Goal: Check status: Check status

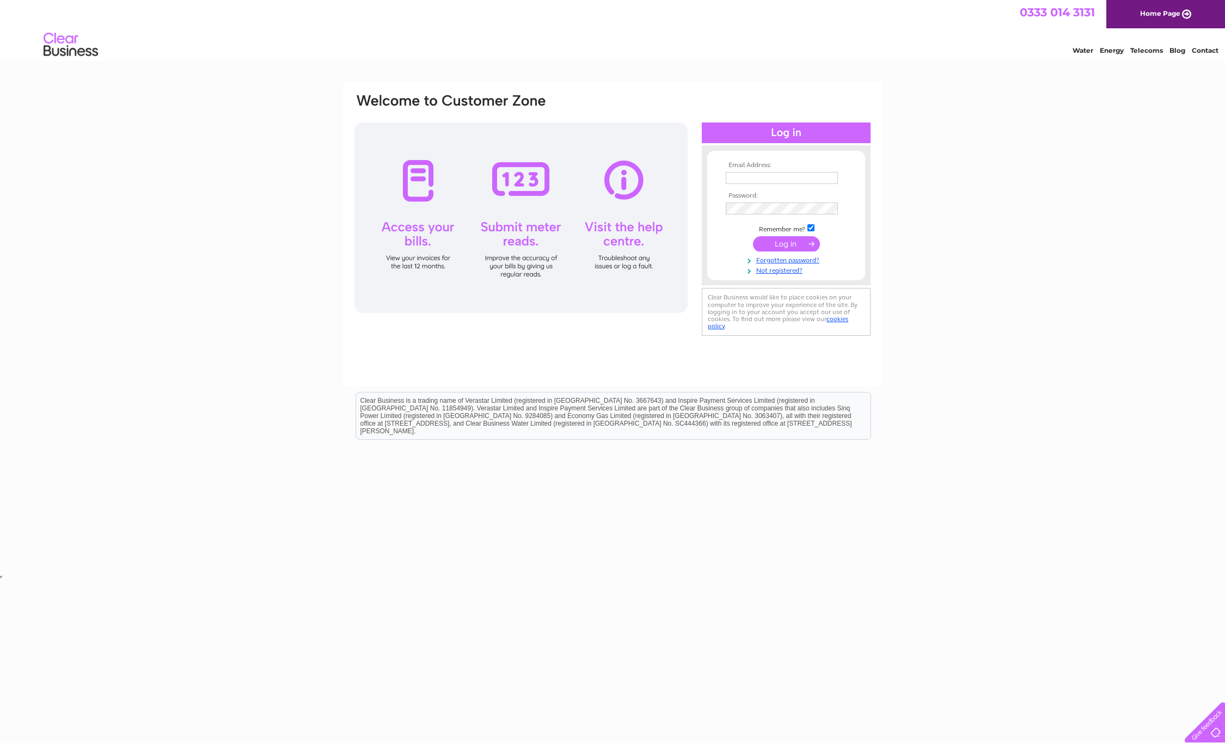
type input "[EMAIL_ADDRESS][DOMAIN_NAME]"
click at [780, 249] on input "submit" at bounding box center [786, 243] width 67 height 15
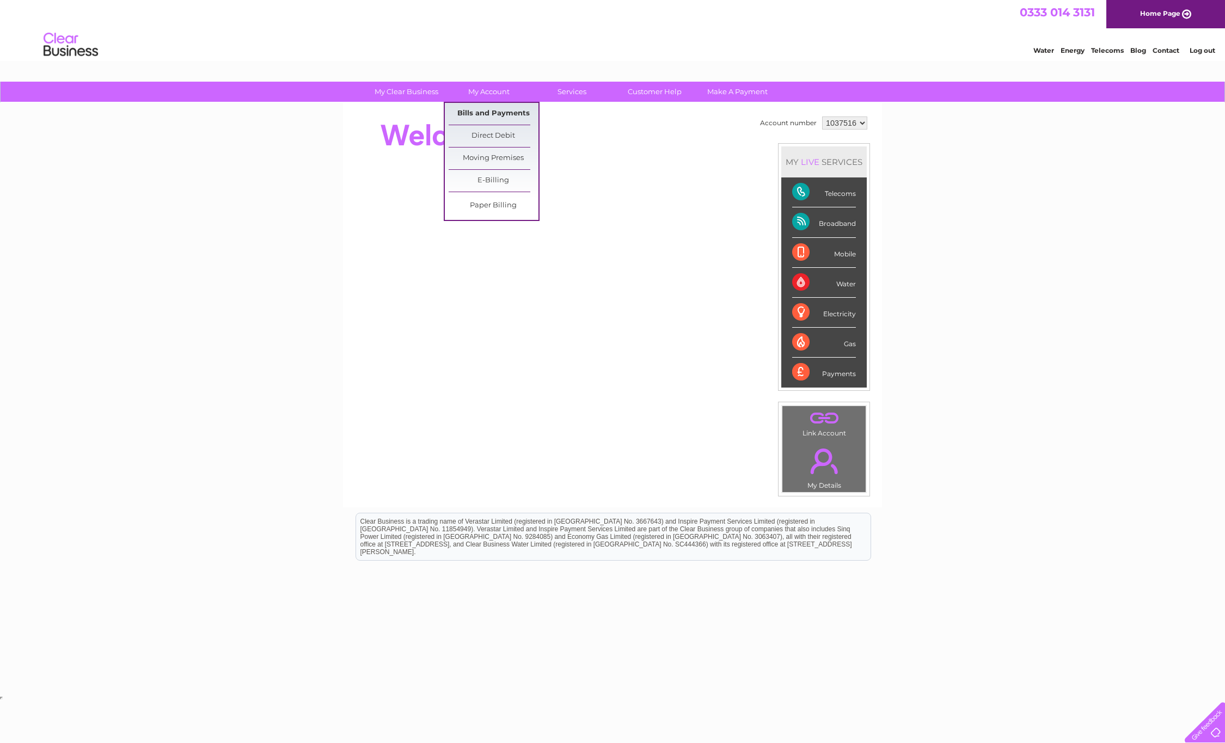
click at [488, 113] on link "Bills and Payments" at bounding box center [493, 114] width 90 height 22
